Goal: Task Accomplishment & Management: Manage account settings

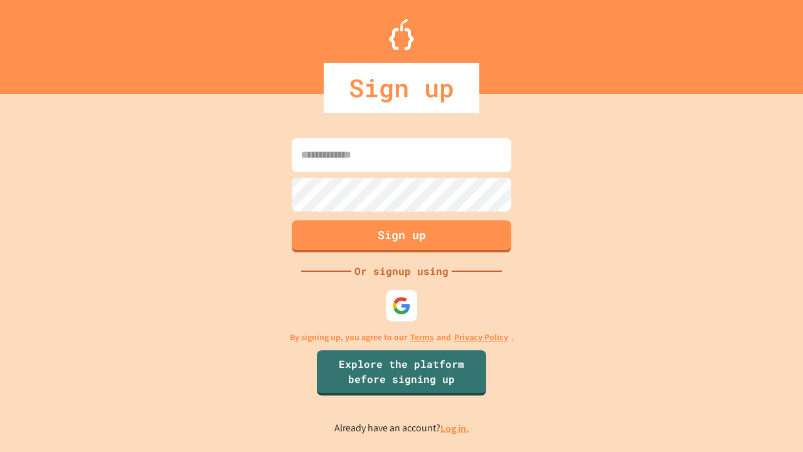
click at [455, 428] on link "Log in." at bounding box center [454, 427] width 29 height 13
